Goal: Information Seeking & Learning: Learn about a topic

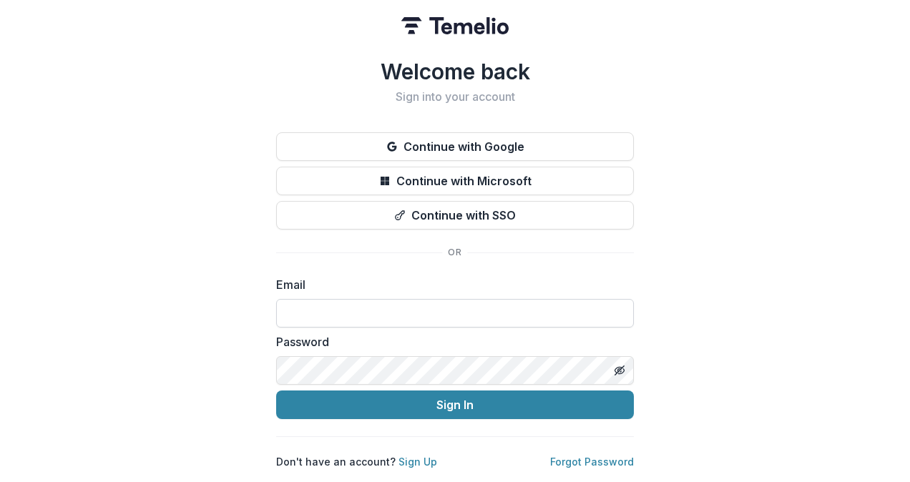
click at [302, 310] on input at bounding box center [455, 313] width 358 height 29
type input "**********"
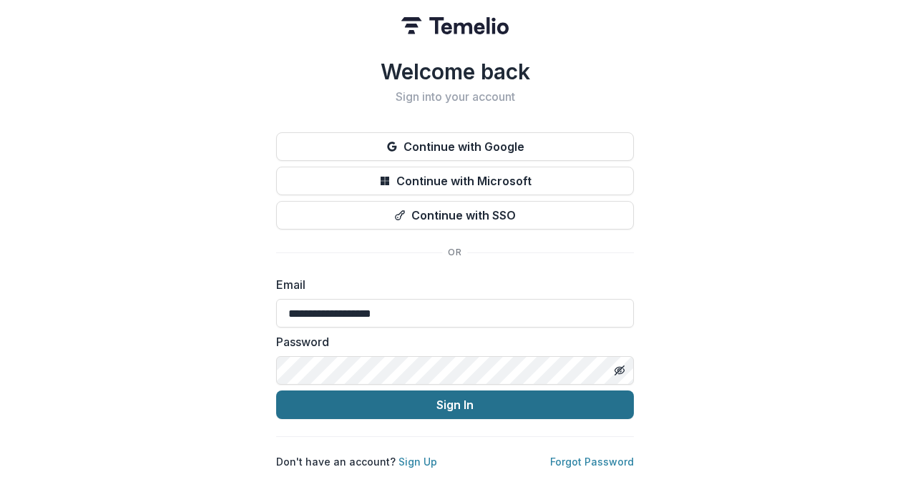
click at [464, 402] on button "Sign In" at bounding box center [455, 405] width 358 height 29
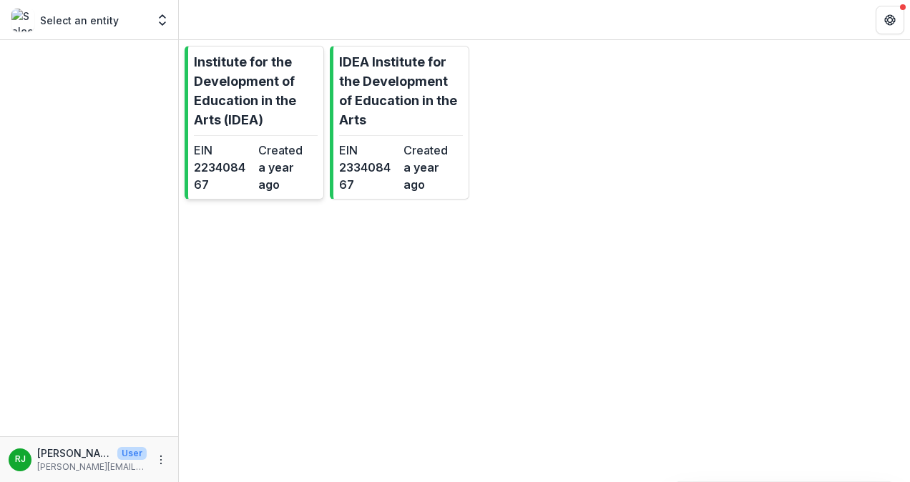
click at [253, 76] on p "Institute for the Development of Education in the Arts (IDEA)" at bounding box center [256, 90] width 124 height 77
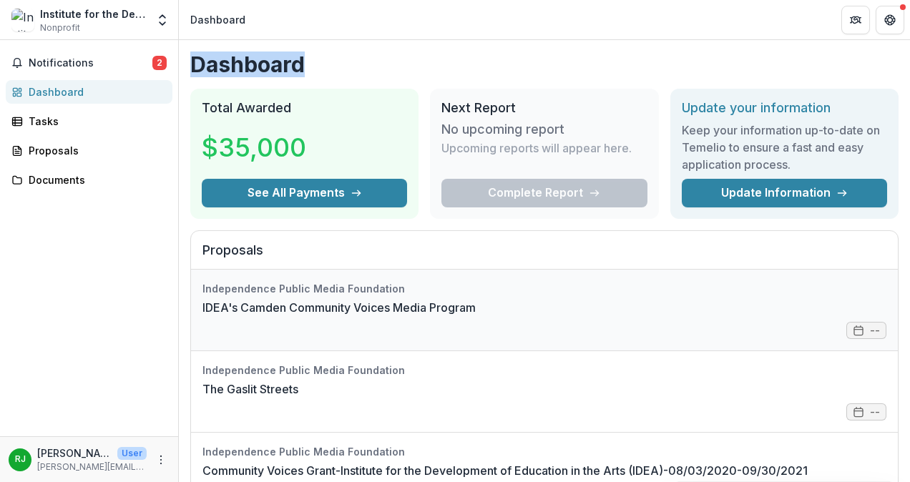
click at [476, 316] on link "IDEA's Camden Community Voices Media Program" at bounding box center [338, 307] width 273 height 17
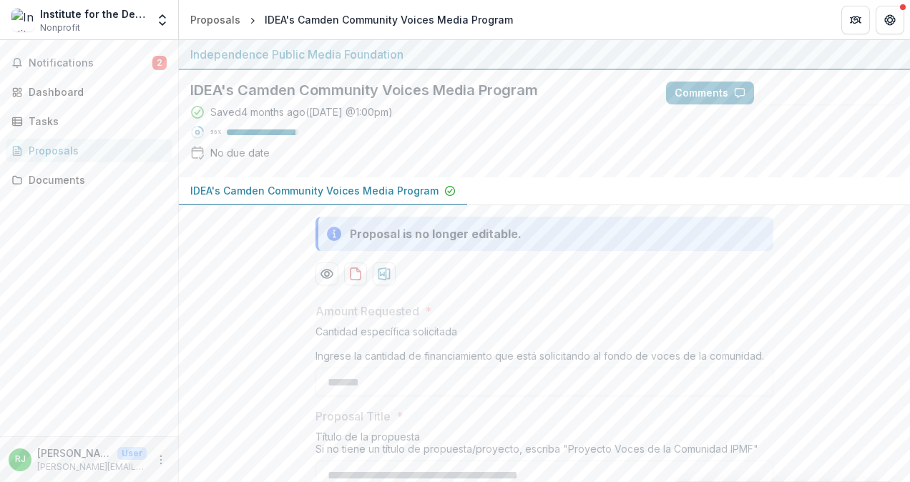
click at [836, 147] on div "IDEA's Camden Community Voices Media Program Saved [DATE] ( [DATE] 1:00pm ) 96 …" at bounding box center [544, 123] width 731 height 107
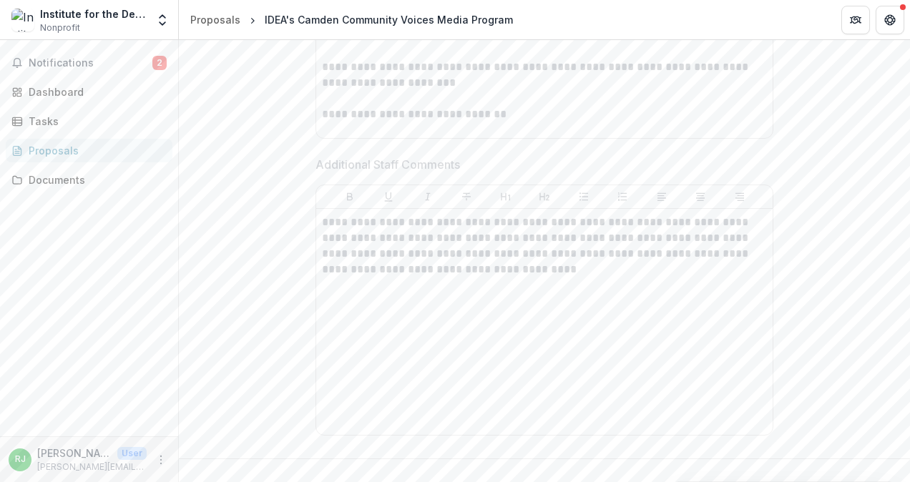
scroll to position [7508, 0]
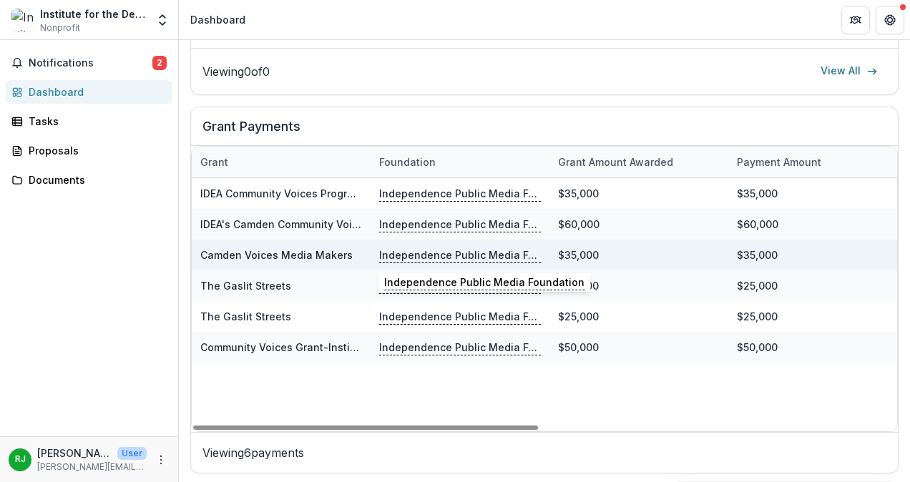
click at [486, 248] on p "Independence Public Media Foundation" at bounding box center [460, 256] width 162 height 16
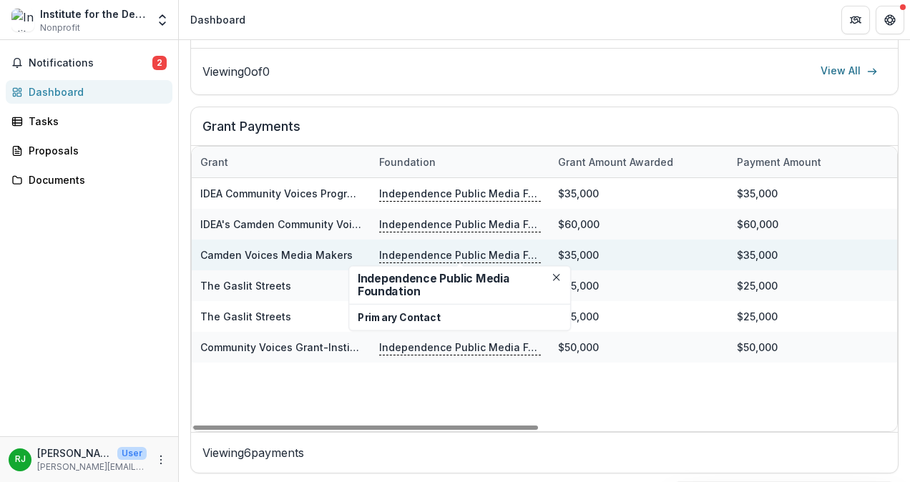
drag, startPoint x: 486, startPoint y: 248, endPoint x: 401, endPoint y: 248, distance: 85.1
click at [401, 248] on p "Independence Public Media Foundation" at bounding box center [460, 256] width 162 height 16
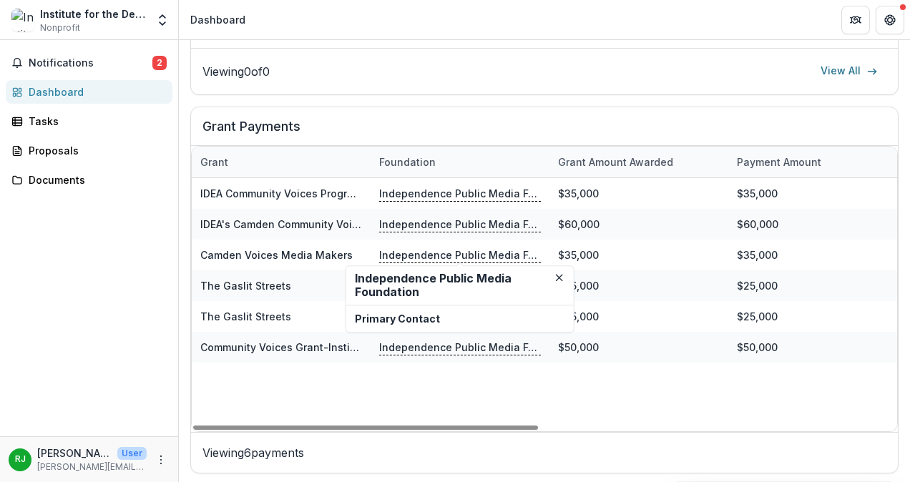
drag, startPoint x: 401, startPoint y: 248, endPoint x: 363, endPoint y: 279, distance: 49.8
click at [363, 279] on h2 "Independence Public Media Foundation" at bounding box center [460, 285] width 210 height 27
click at [837, 119] on h2 "Grant Payments" at bounding box center [544, 132] width 684 height 27
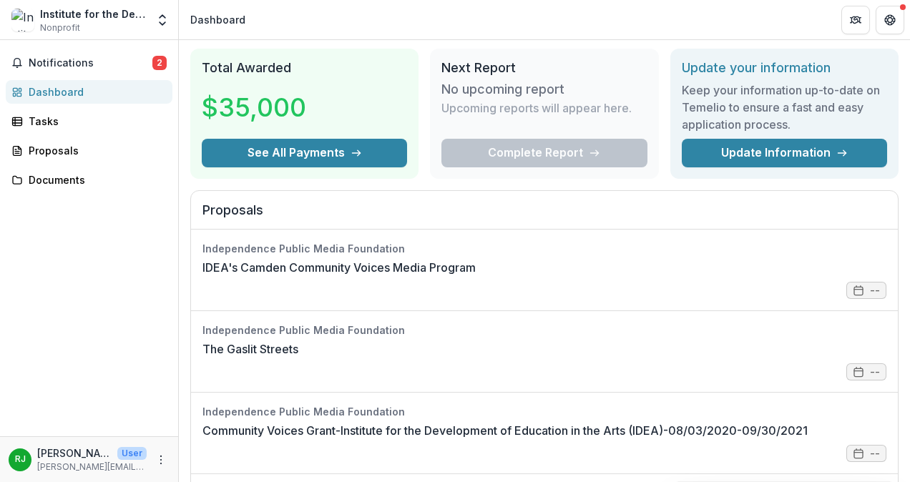
scroll to position [0, 0]
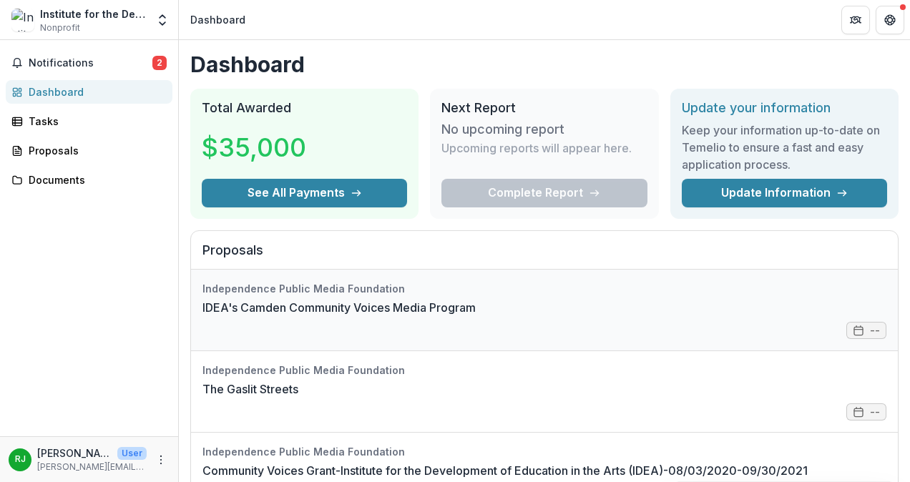
click at [476, 316] on link "IDEA's Camden Community Voices Media Program" at bounding box center [338, 307] width 273 height 17
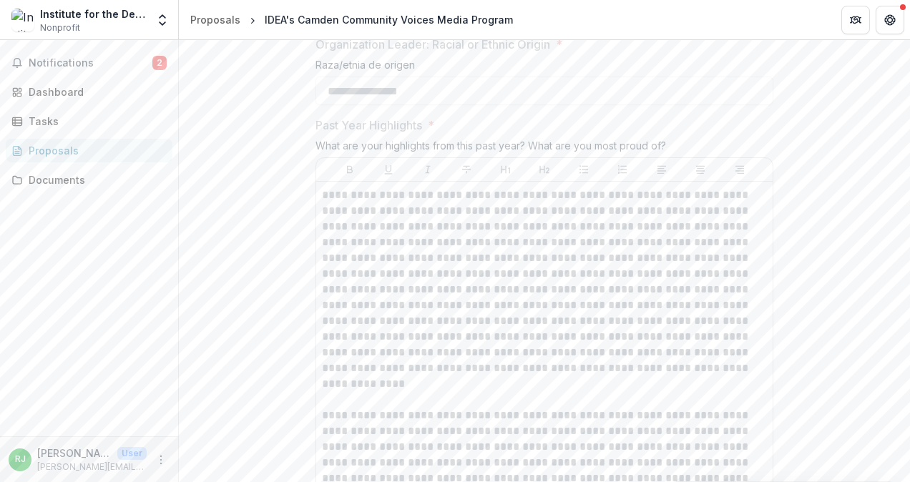
scroll to position [1374, 0]
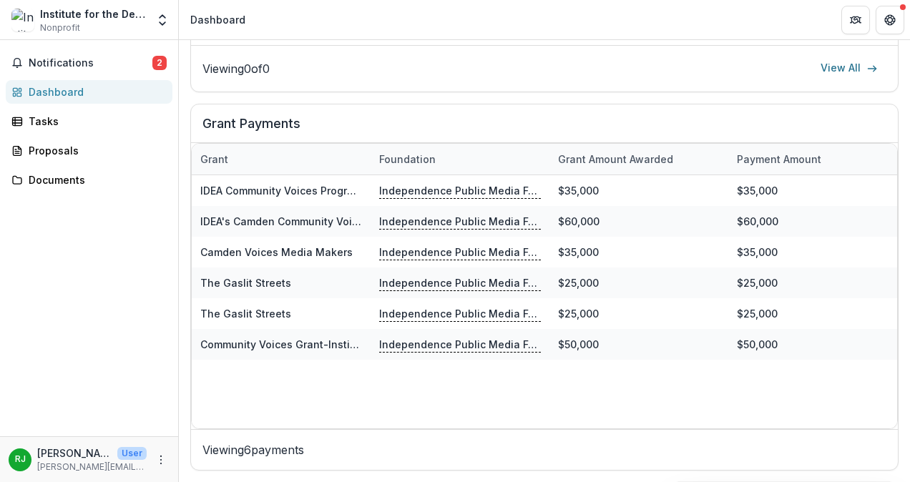
scroll to position [821, 0]
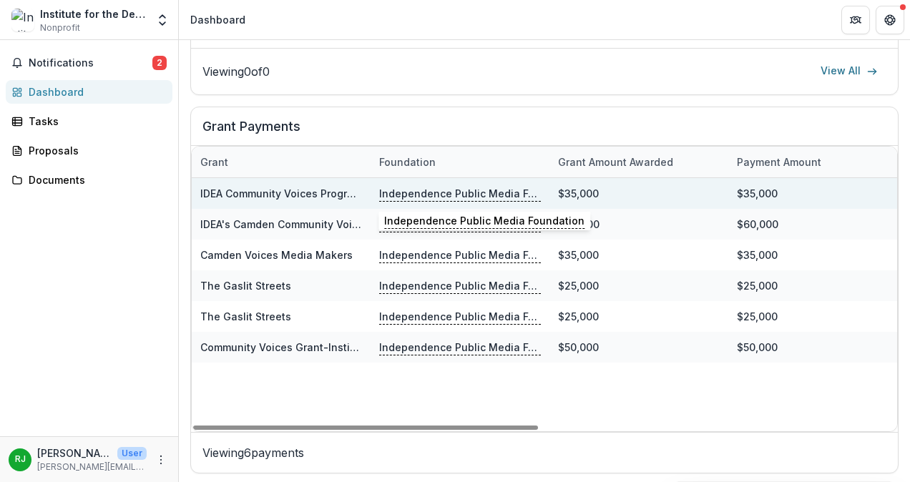
click at [444, 189] on p "Independence Public Media Foundation" at bounding box center [460, 194] width 162 height 16
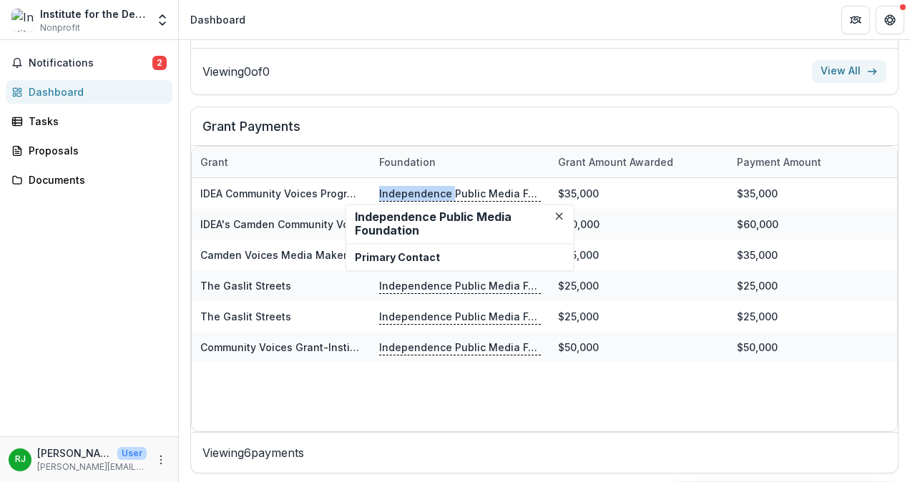
click at [838, 67] on link "View All" at bounding box center [849, 71] width 74 height 23
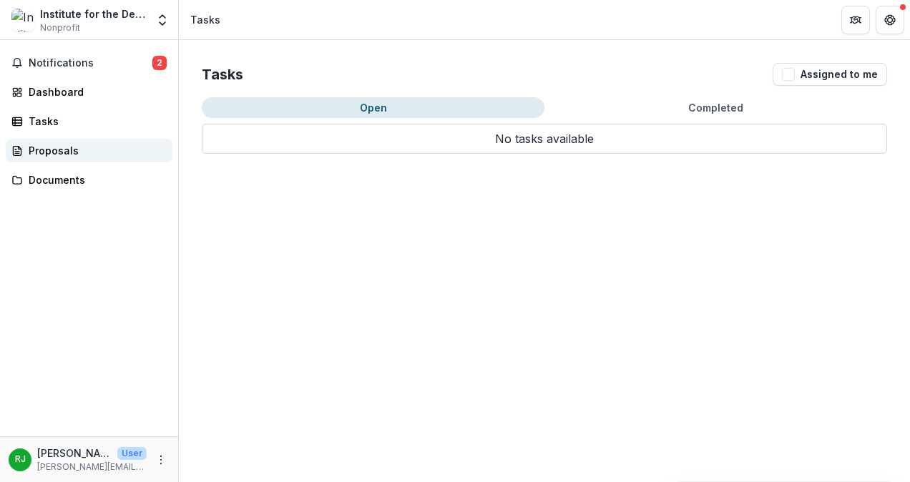
click at [36, 148] on div "Proposals" at bounding box center [95, 150] width 132 height 15
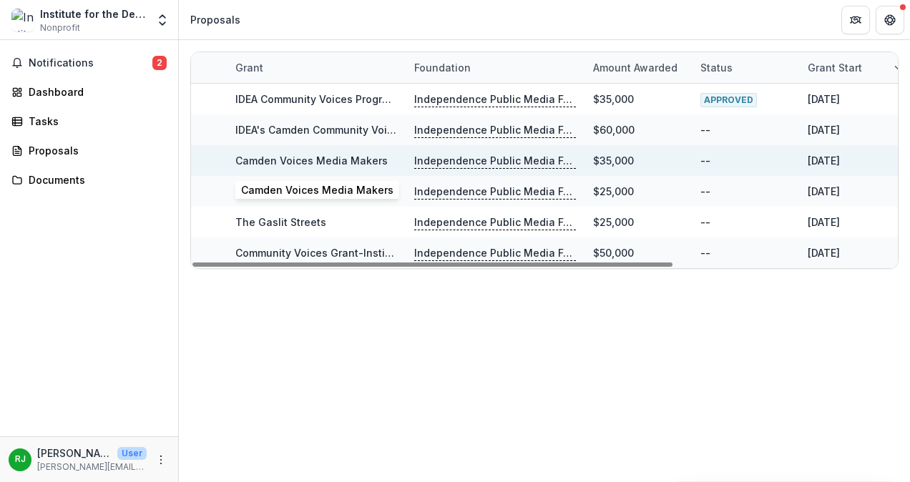
click at [302, 158] on link "Camden Voices Media Makers" at bounding box center [311, 161] width 152 height 12
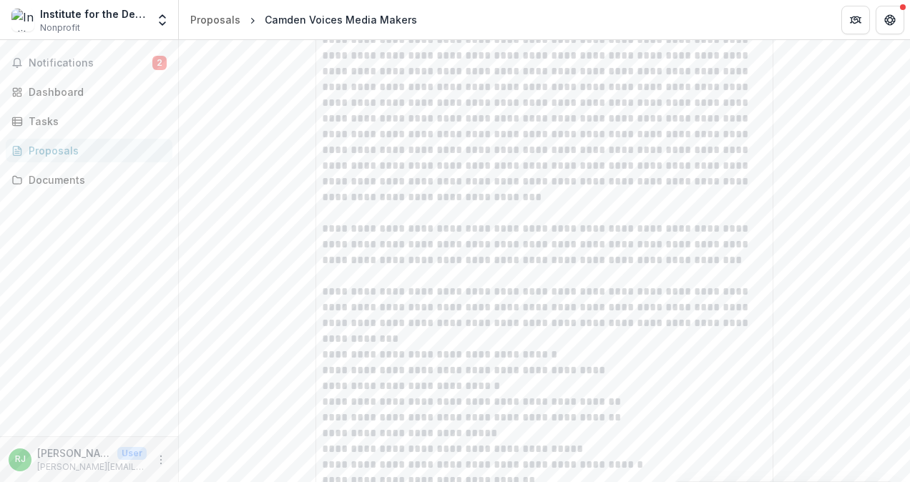
scroll to position [4070, 0]
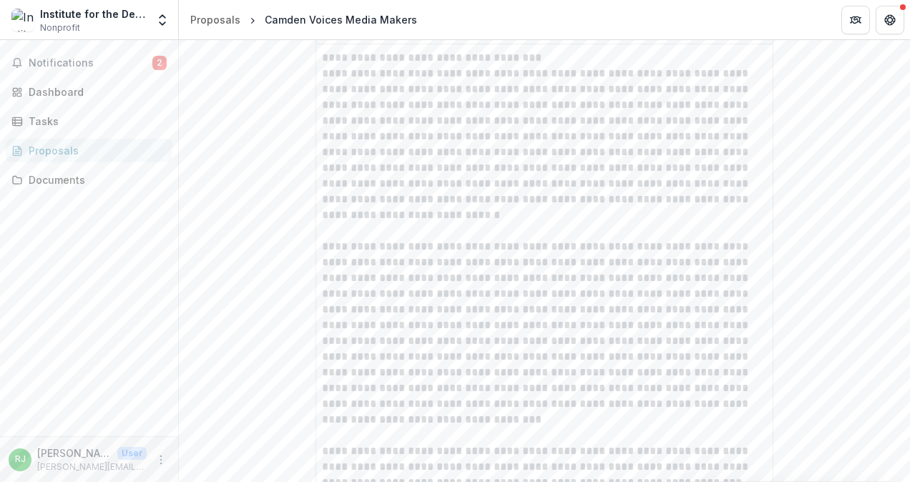
drag, startPoint x: 695, startPoint y: 57, endPoint x: 676, endPoint y: 102, distance: 48.4
click at [676, 102] on div at bounding box center [545, 420] width 446 height 740
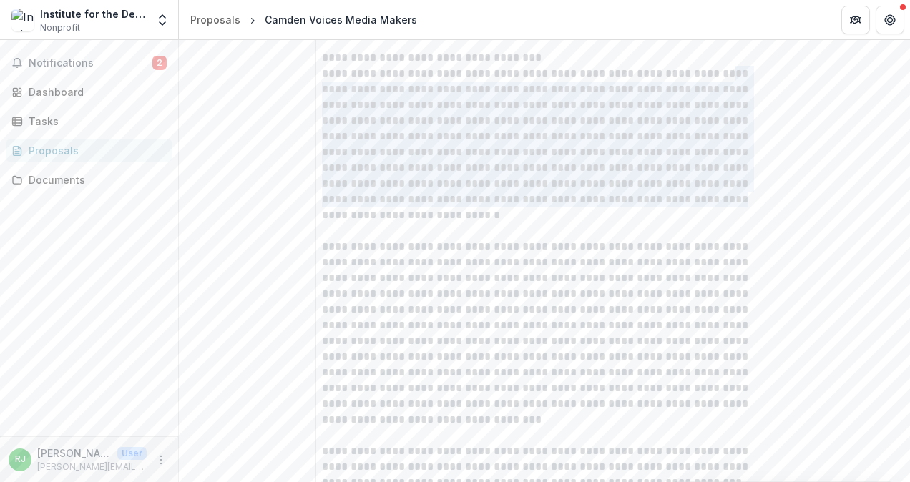
drag, startPoint x: 710, startPoint y: 60, endPoint x: 718, endPoint y: 185, distance: 124.7
click at [718, 185] on div at bounding box center [545, 420] width 446 height 740
drag, startPoint x: 718, startPoint y: 185, endPoint x: 885, endPoint y: 89, distance: 192.9
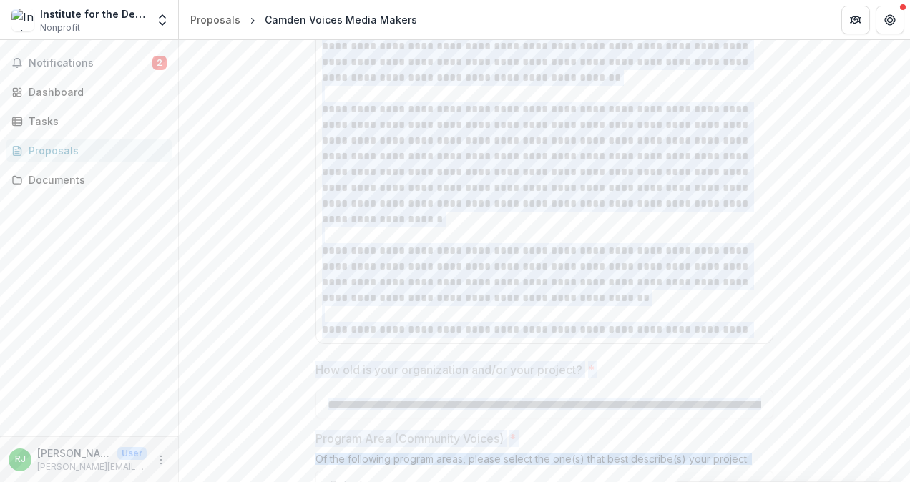
scroll to position [6487, 0]
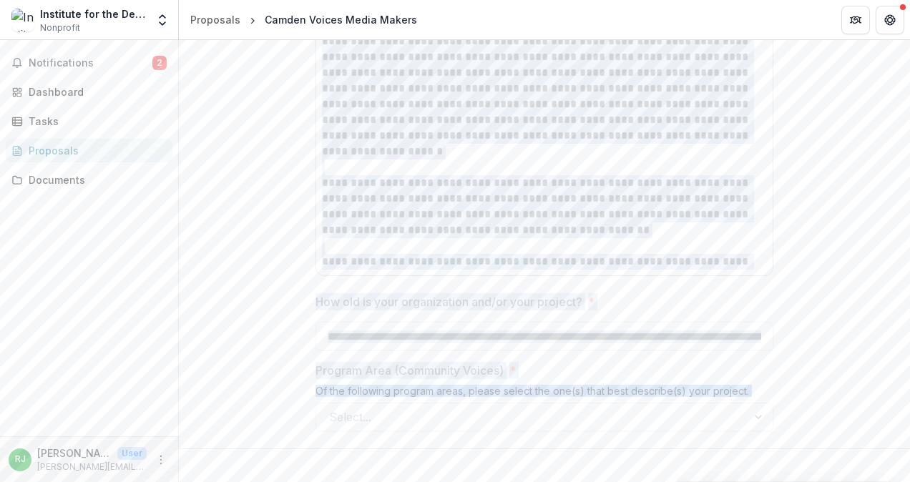
drag, startPoint x: 319, startPoint y: 194, endPoint x: 519, endPoint y: 504, distance: 368.5
click at [519, 481] on html "**********" at bounding box center [455, 241] width 910 height 482
copy div "**********"
